Goal: Task Accomplishment & Management: Complete application form

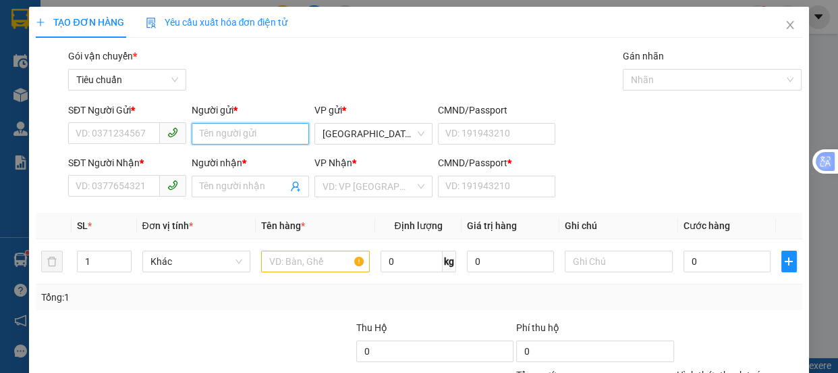
click at [229, 138] on input "Người gửi *" at bounding box center [251, 134] width 118 height 22
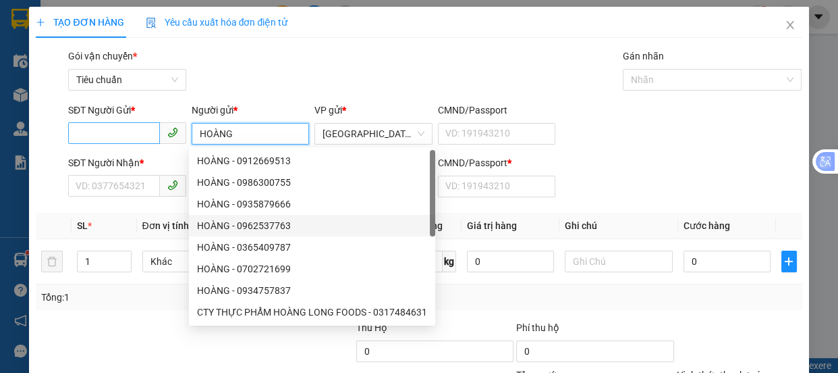
type input "HOÀNG"
click at [93, 136] on input "SĐT Người Gửi *" at bounding box center [114, 133] width 92 height 22
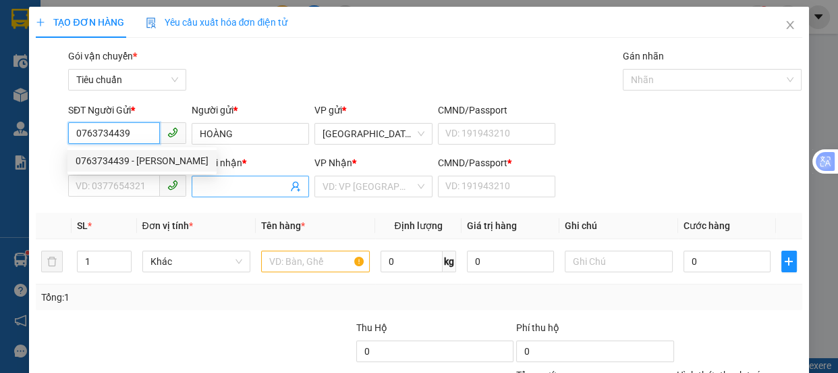
type input "0763734439"
click at [218, 186] on input "Người nhận *" at bounding box center [244, 186] width 88 height 15
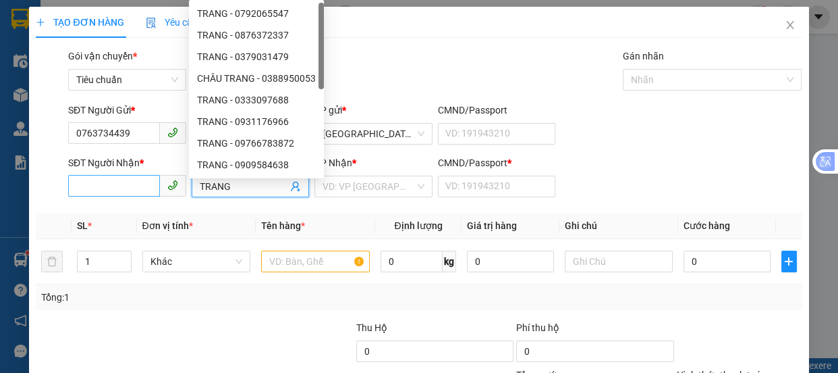
type input "TRANG"
click at [111, 188] on input "SĐT Người Nhận *" at bounding box center [114, 186] width 92 height 22
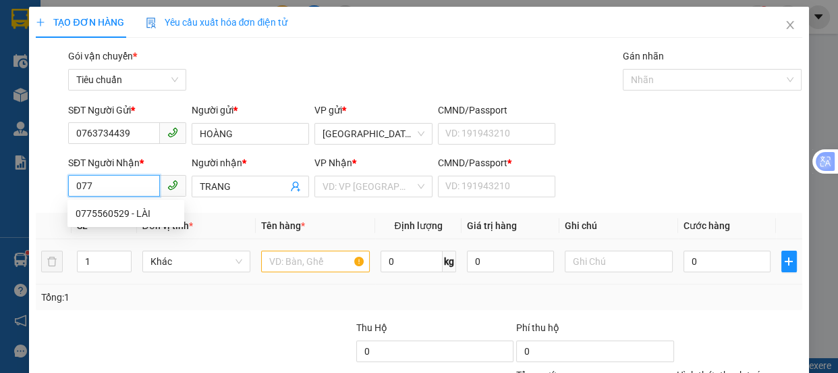
type input "077"
drag, startPoint x: 288, startPoint y: 263, endPoint x: 248, endPoint y: 256, distance: 40.3
click at [286, 261] on input "text" at bounding box center [315, 261] width 109 height 22
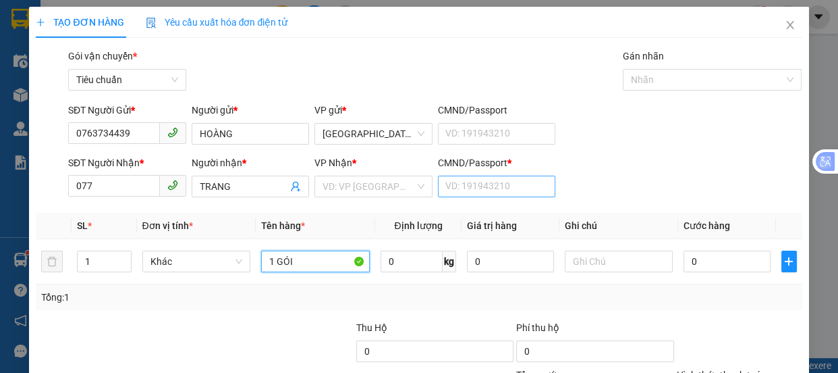
type input "1 GÓI"
drag, startPoint x: 483, startPoint y: 186, endPoint x: 457, endPoint y: 182, distance: 26.6
click at [483, 186] on input "CMND/Passport *" at bounding box center [497, 186] width 118 height 22
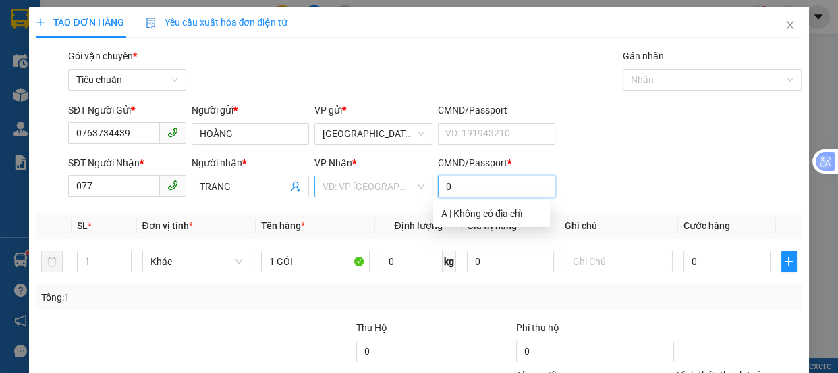
type input "0"
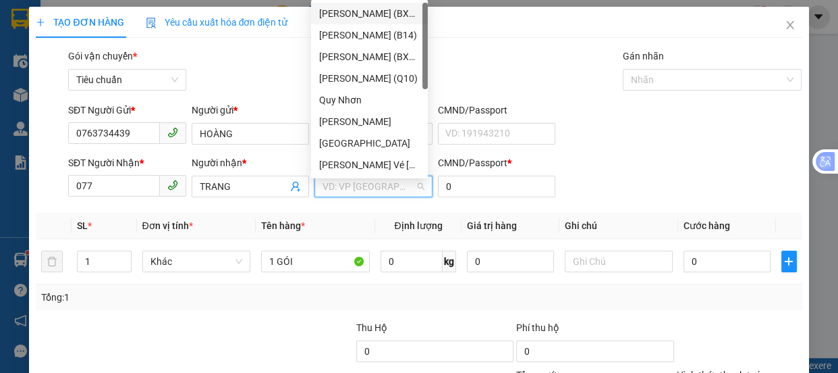
click at [343, 189] on input "search" at bounding box center [369, 186] width 92 height 20
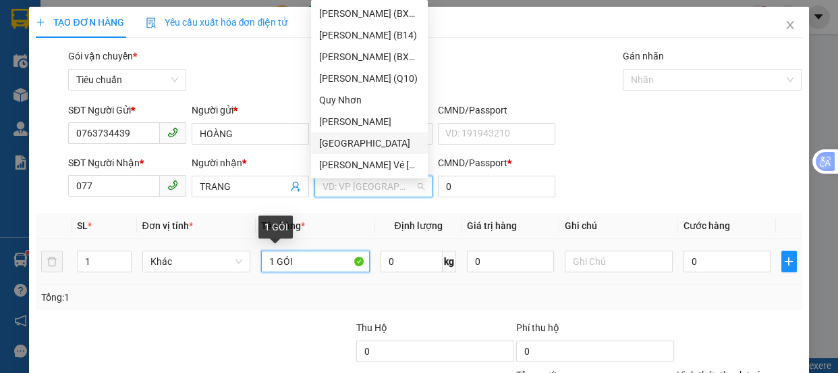
click at [306, 265] on input "1 GÓI" at bounding box center [315, 261] width 109 height 22
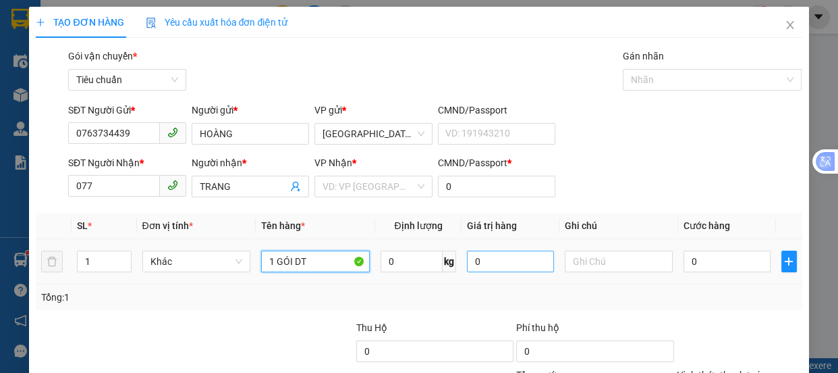
type input "1 GÓI DT"
click at [473, 262] on input "0" at bounding box center [510, 261] width 87 height 22
click at [470, 260] on input "0" at bounding box center [510, 261] width 87 height 22
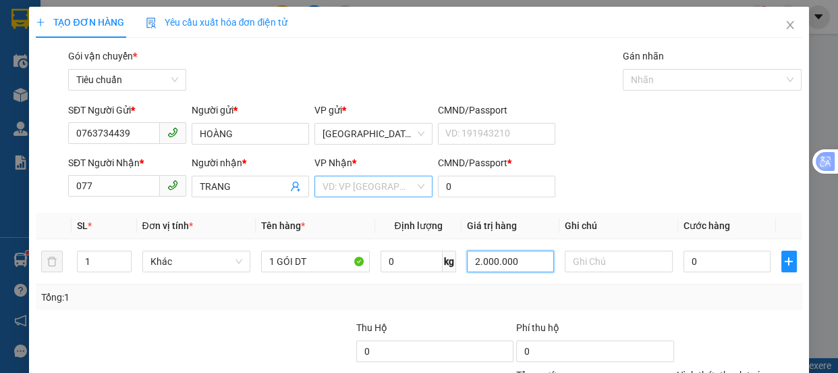
type input "2.000.000"
click at [348, 187] on input "search" at bounding box center [369, 186] width 92 height 20
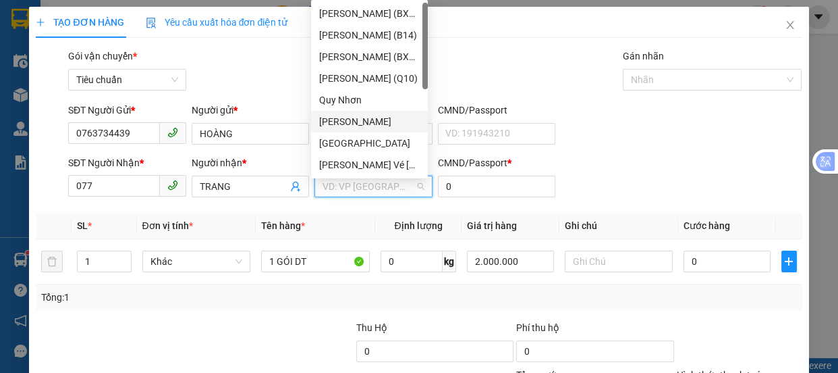
click at [339, 121] on div "[PERSON_NAME]" at bounding box center [369, 121] width 101 height 15
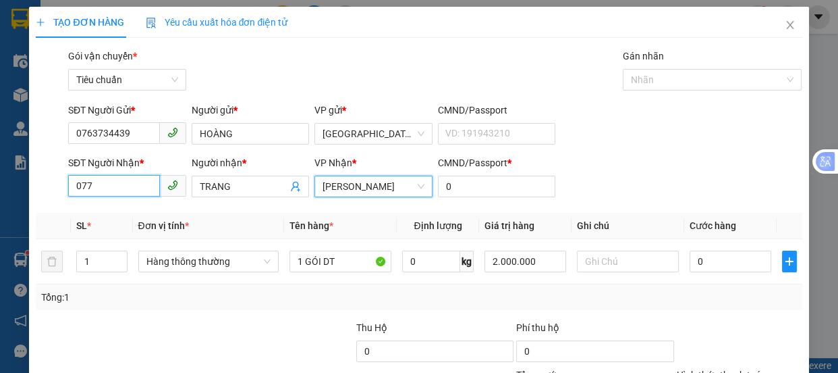
click at [94, 186] on input "077" at bounding box center [114, 186] width 92 height 22
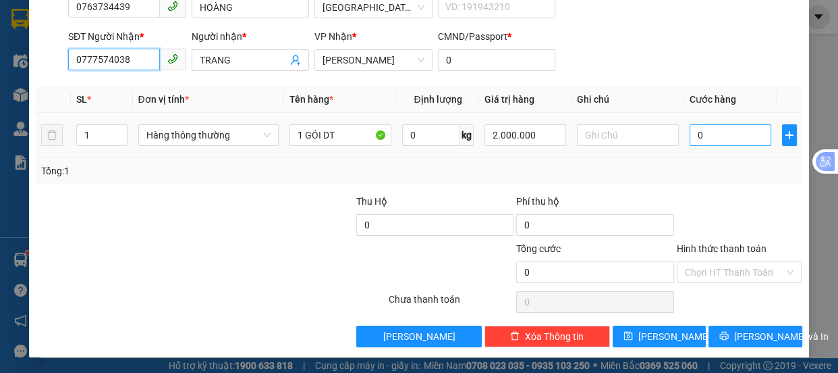
type input "0777574038"
click at [706, 143] on input "0" at bounding box center [731, 135] width 82 height 22
type input "5"
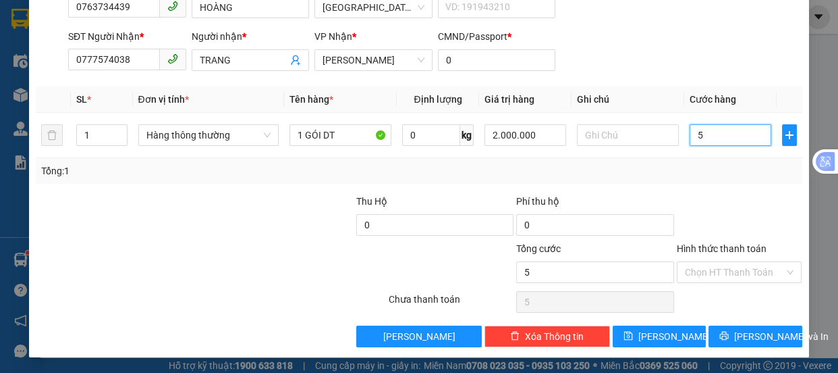
type input "50"
type input "50.000"
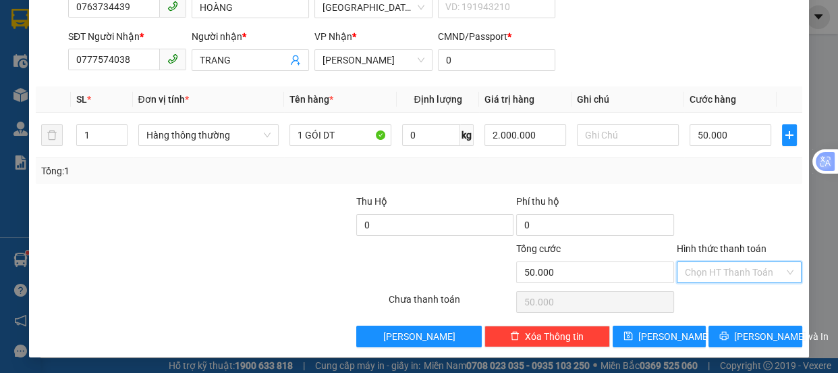
click at [695, 274] on input "Hình thức thanh toán" at bounding box center [735, 272] width 100 height 20
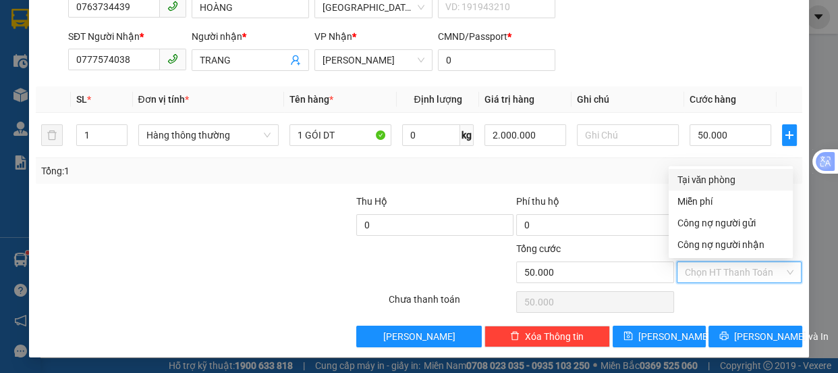
drag, startPoint x: 707, startPoint y: 183, endPoint x: 707, endPoint y: 231, distance: 48.6
click at [707, 184] on div "Tại văn phòng" at bounding box center [731, 179] width 108 height 15
type input "0"
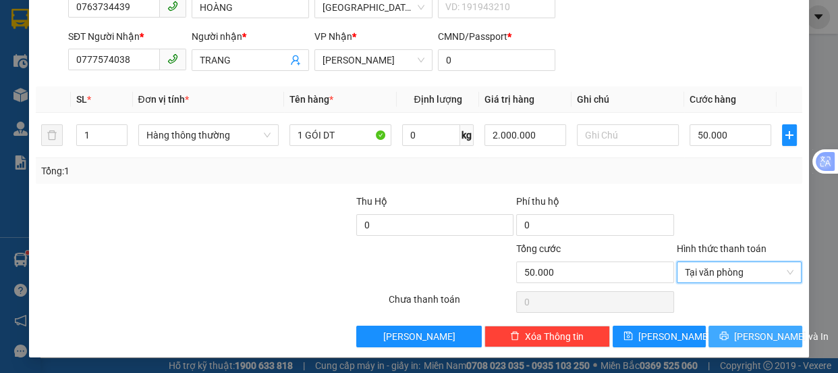
click at [727, 333] on icon "printer" at bounding box center [724, 335] width 9 height 9
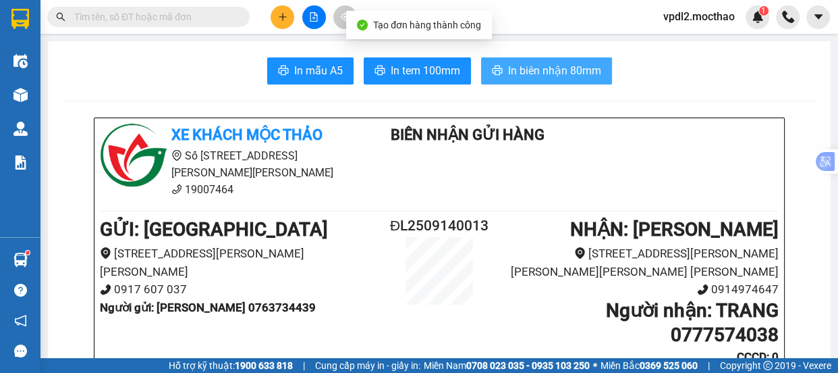
drag, startPoint x: 524, startPoint y: 74, endPoint x: 468, endPoint y: 80, distance: 55.7
click at [523, 74] on span "In biên nhận 80mm" at bounding box center [554, 70] width 93 height 17
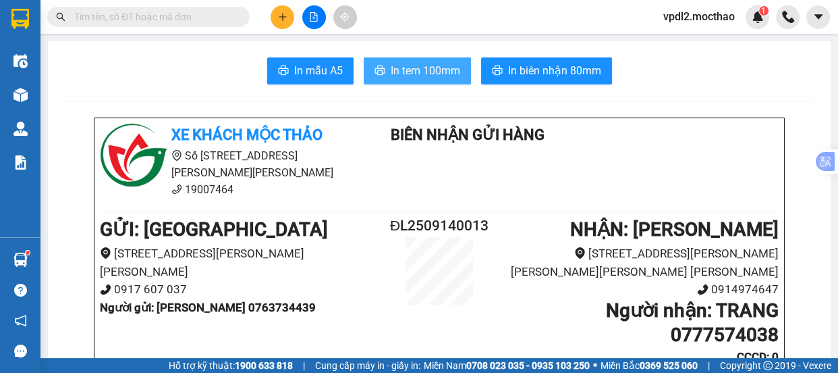
click at [404, 80] on button "In tem 100mm" at bounding box center [417, 70] width 107 height 27
